Goal: Information Seeking & Learning: Learn about a topic

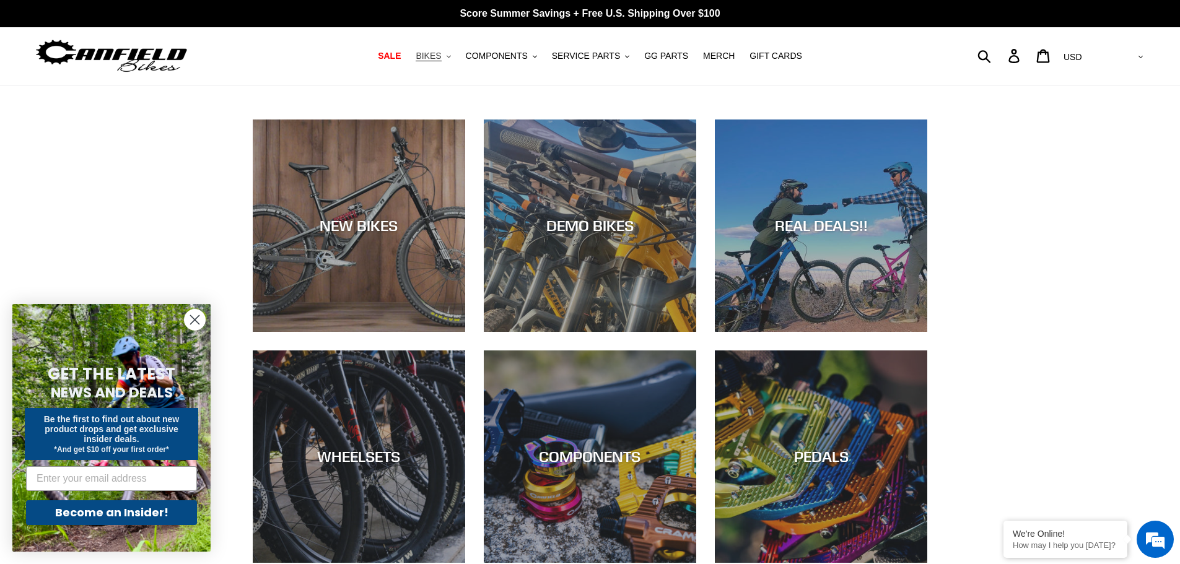
click at [441, 54] on span "BIKES" at bounding box center [428, 56] width 25 height 11
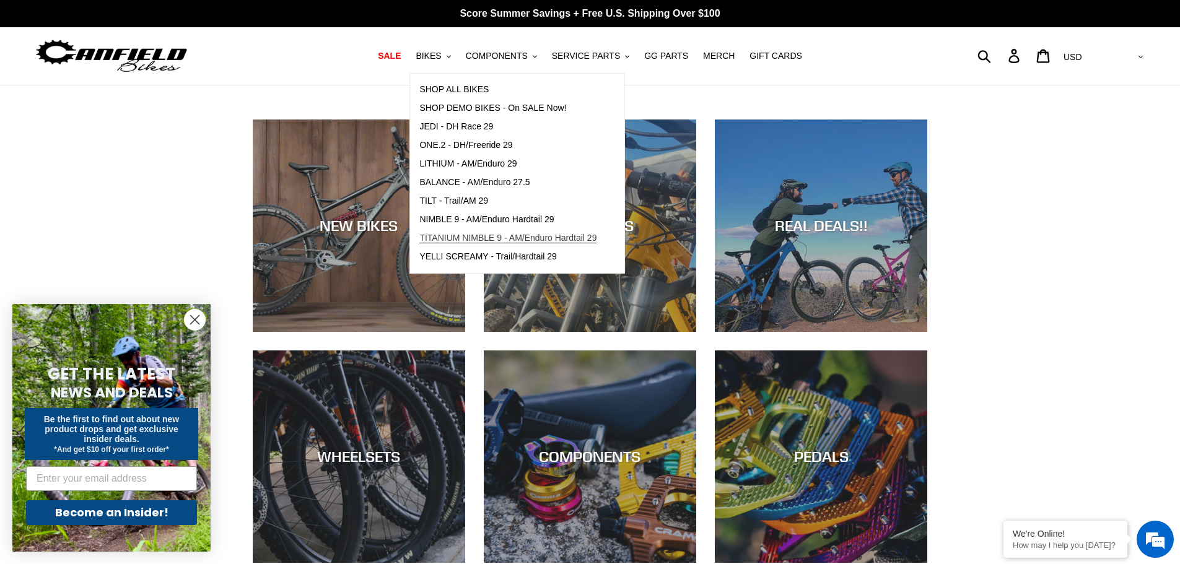
click at [462, 241] on span "TITANIUM NIMBLE 9 - AM/Enduro Hardtail 29" at bounding box center [507, 238] width 177 height 11
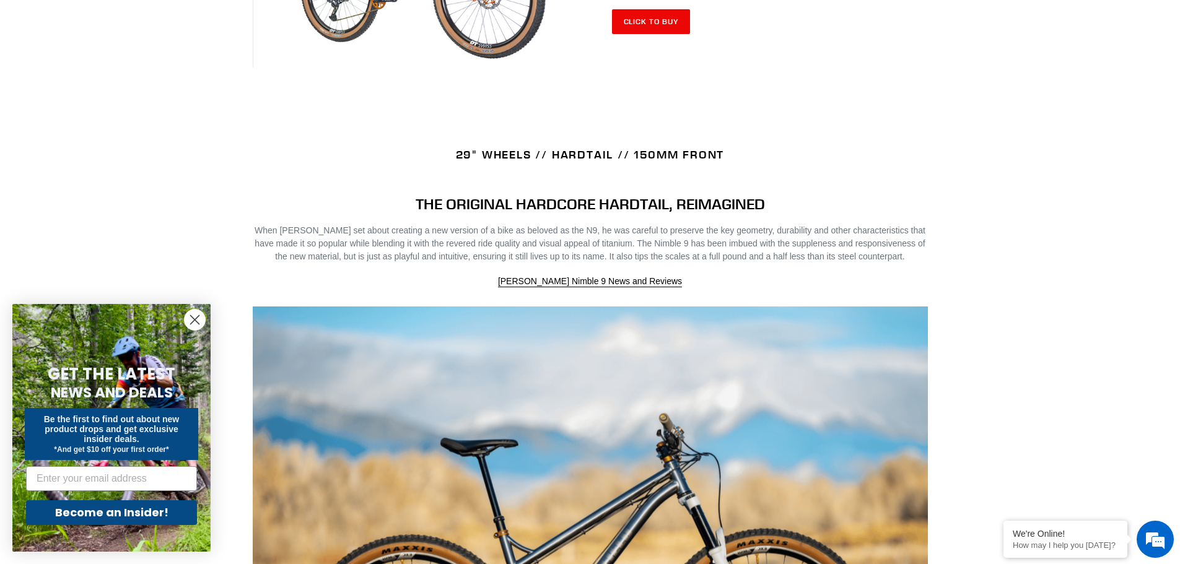
scroll to position [743, 0]
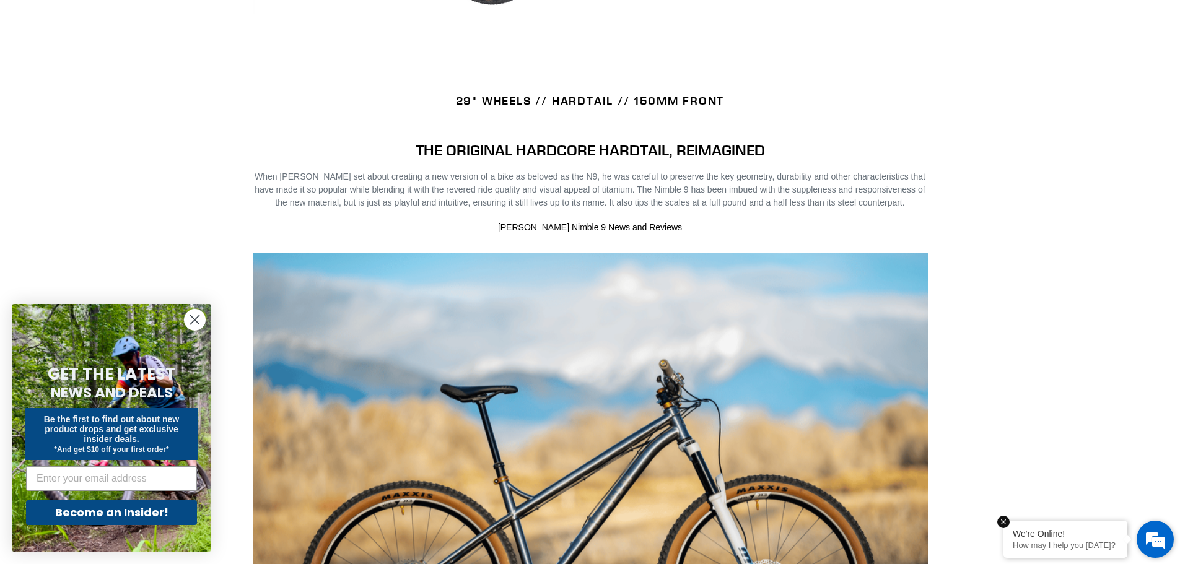
click at [1066, 543] on p "How may I help you [DATE]?" at bounding box center [1065, 545] width 105 height 9
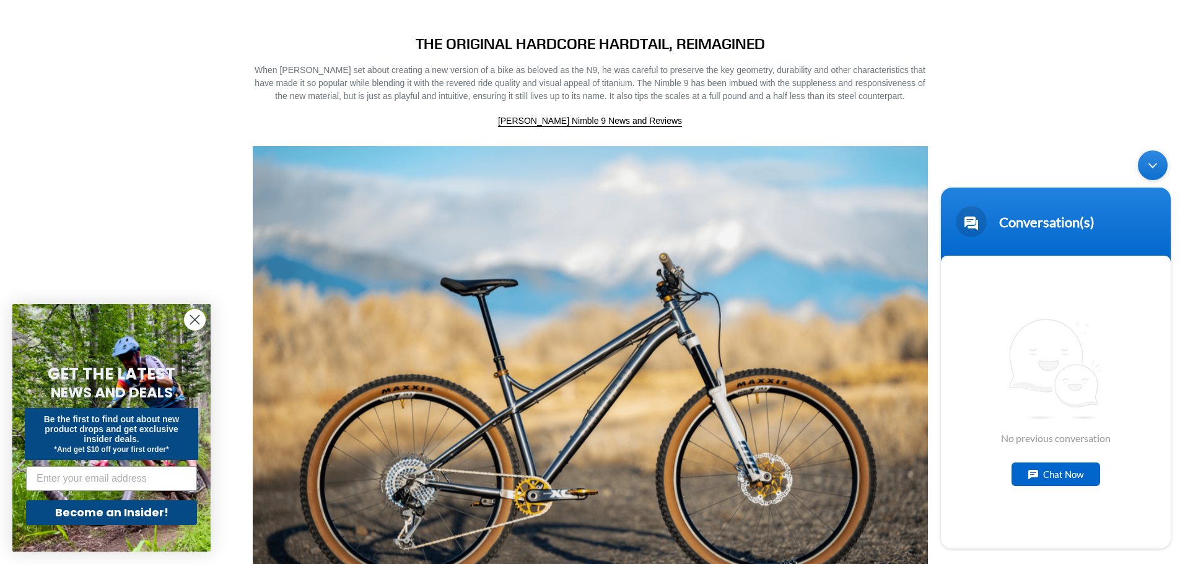
scroll to position [867, 0]
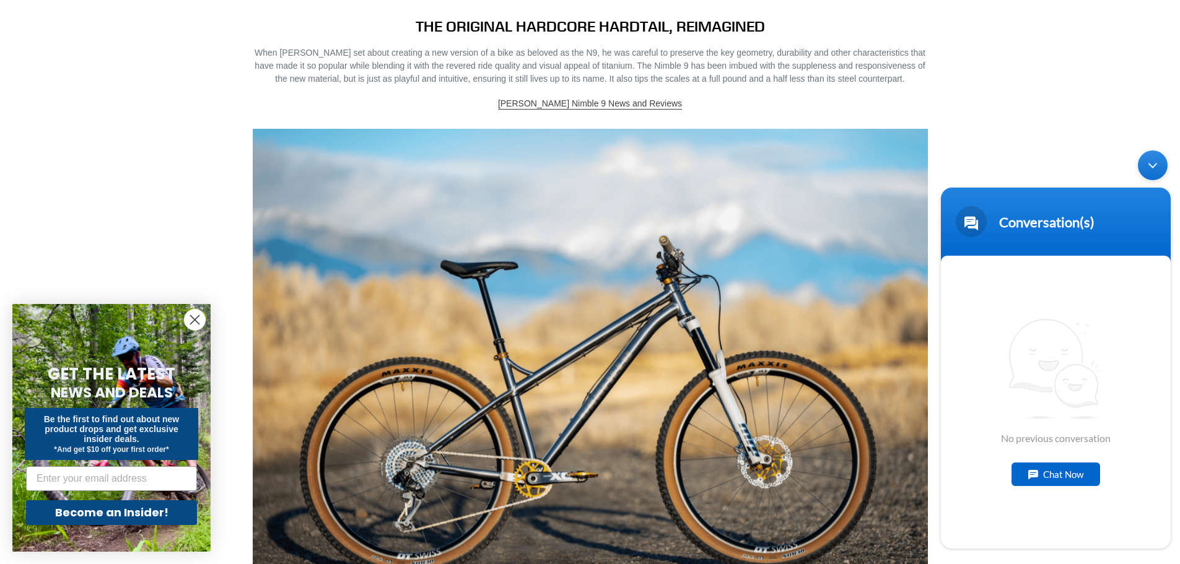
click at [563, 105] on link "[PERSON_NAME] Nimble 9 News and Reviews" at bounding box center [590, 104] width 184 height 11
